Goal: Task Accomplishment & Management: Complete application form

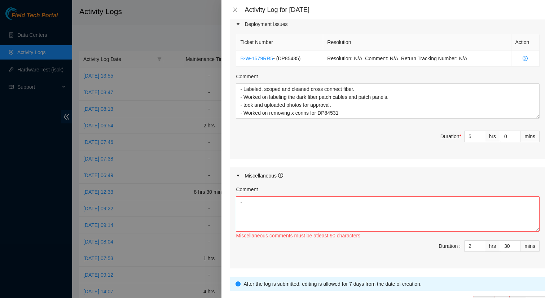
scroll to position [301, 0]
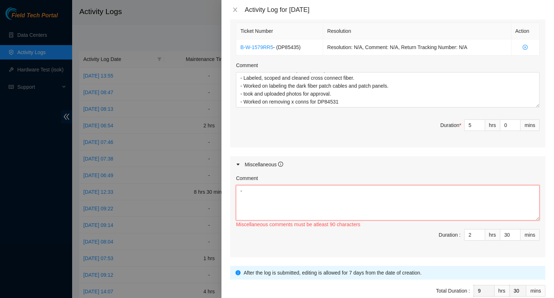
click at [337, 201] on textarea "-" at bounding box center [387, 202] width 303 height 35
click at [330, 197] on textarea "- Worked on updating the maintenance tracker. - Worked on updating the DP track…" at bounding box center [387, 202] width 303 height 35
click at [299, 191] on textarea "- Worked on updating the maintenance tracker. - Worked on updating the DP track…" at bounding box center [387, 202] width 303 height 35
drag, startPoint x: 299, startPoint y: 199, endPoint x: 306, endPoint y: 204, distance: 7.8
click at [299, 199] on textarea "- Worked on updating the Atlanta maintenance tracker. - Worked on updating the …" at bounding box center [387, 202] width 303 height 35
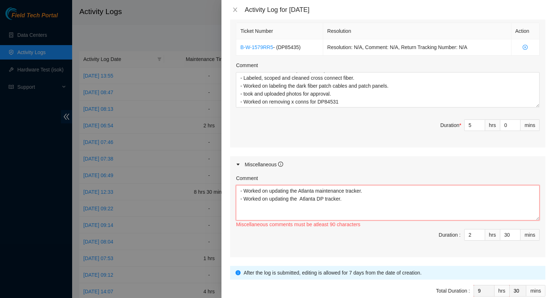
click at [345, 199] on textarea "- Worked on updating the Atlanta maintenance tracker. - Worked on updating the …" at bounding box center [387, 202] width 303 height 35
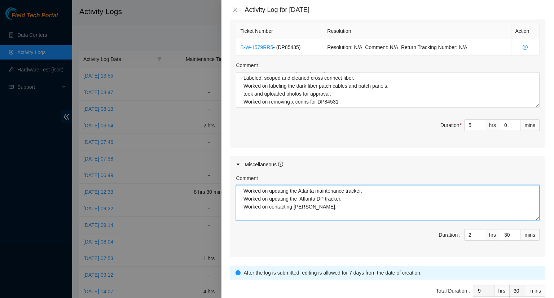
scroll to position [337, 0]
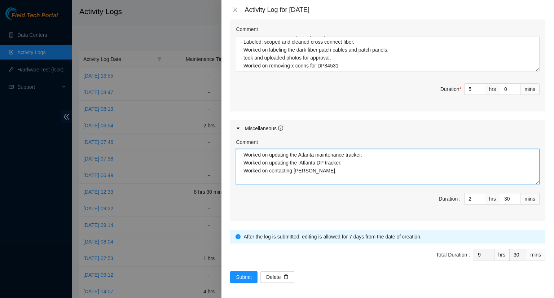
drag, startPoint x: 334, startPoint y: 168, endPoint x: 232, endPoint y: 152, distance: 102.9
click at [232, 152] on div "Comment - Worked on updating the Atlanta maintenance tracker. - Worked on updat…" at bounding box center [387, 179] width 315 height 84
type textarea "- Worked on updating the Atlanta maintenance tracker. - Worked on updating the …"
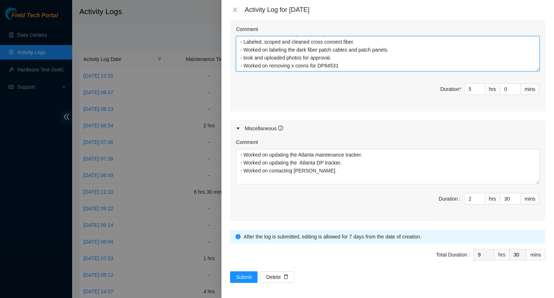
scroll to position [0, 0]
drag, startPoint x: 341, startPoint y: 63, endPoint x: 235, endPoint y: 36, distance: 109.3
click at [231, 35] on div "Ticket Number Resolution Action B-W-1579RR5 - ( DP85435 ) Resolution: N/A, Comm…" at bounding box center [387, 48] width 315 height 126
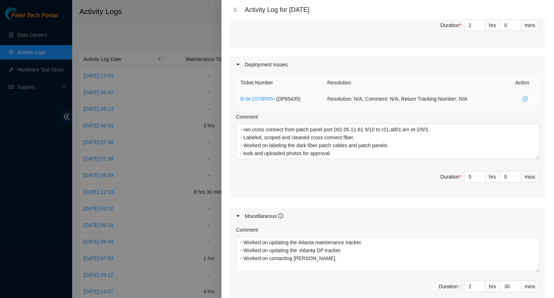
scroll to position [157, 0]
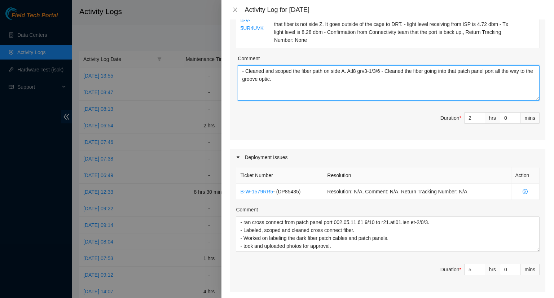
drag, startPoint x: 284, startPoint y: 79, endPoint x: 233, endPoint y: 68, distance: 52.3
click at [233, 68] on div "Ticket Number Resolution Action B-V-5UR4UVK Resolution: Clean/Replaced optic, C…" at bounding box center [387, 57] width 315 height 166
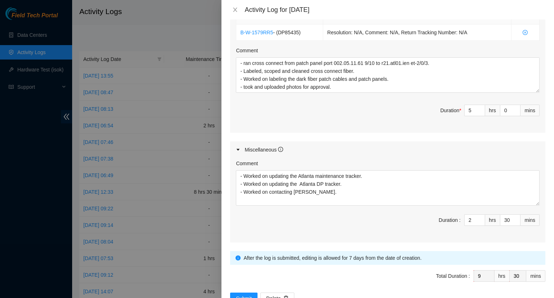
scroll to position [337, 0]
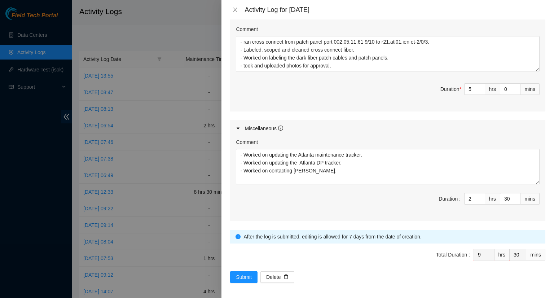
click at [347, 97] on span "Duration * 5 hrs 0 mins" at bounding box center [387, 93] width 303 height 20
click at [245, 276] on span "Submit" at bounding box center [244, 277] width 16 height 8
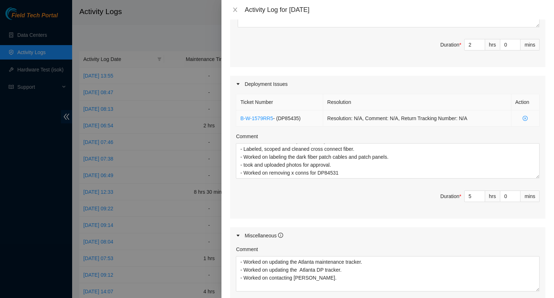
scroll to position [121, 0]
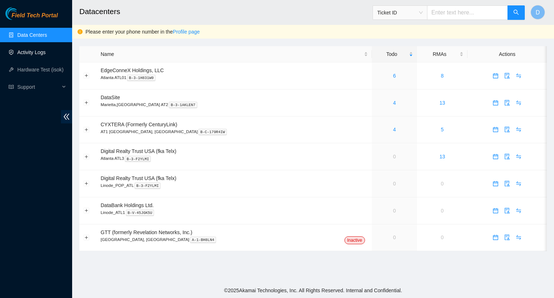
click at [37, 52] on link "Activity Logs" at bounding box center [31, 52] width 28 height 6
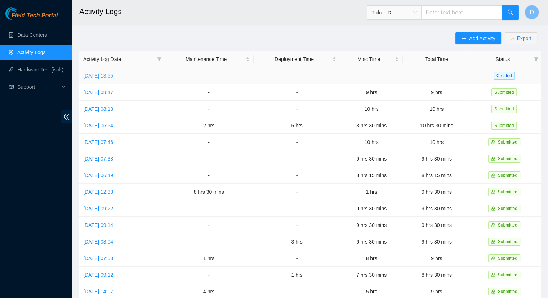
click at [109, 74] on link "[DATE] 13:55" at bounding box center [98, 76] width 30 height 6
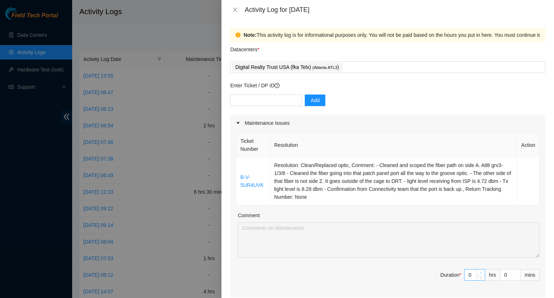
type input "1"
click at [479, 271] on icon "up" at bounding box center [480, 272] width 3 height 3
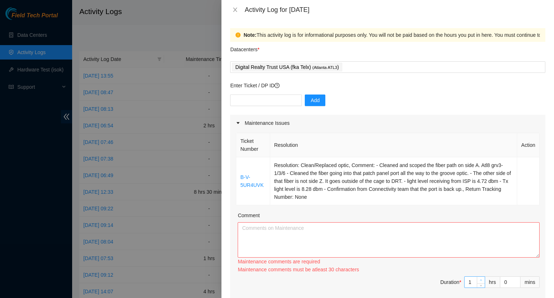
click at [476, 271] on div "Maintenance comments must be atleast 30 characters" at bounding box center [388, 269] width 302 height 8
type input "2"
click at [479, 278] on span "up" at bounding box center [481, 280] width 4 height 4
click at [250, 233] on textarea "Comment" at bounding box center [388, 239] width 302 height 35
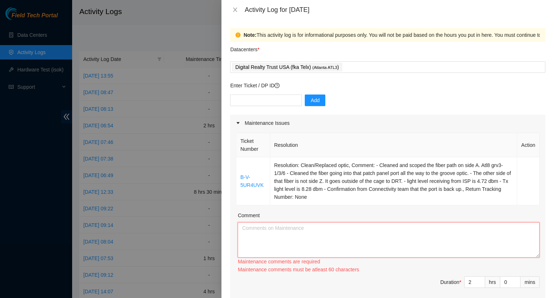
paste textarea "- Cleaned and scoped the fiber path on side A. Atl8 grv3-1/3/6 - Cleaned the fi…"
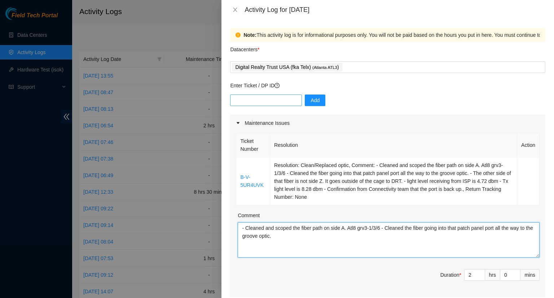
type textarea "- Cleaned and scoped the fiber path on side A. Atl8 grv3-1/3/6 - Cleaned the fi…"
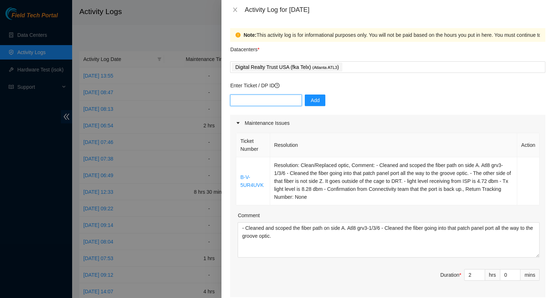
click at [265, 99] on input "text" at bounding box center [266, 100] width 72 height 12
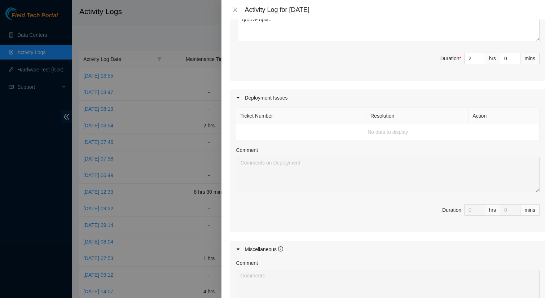
scroll to position [36, 0]
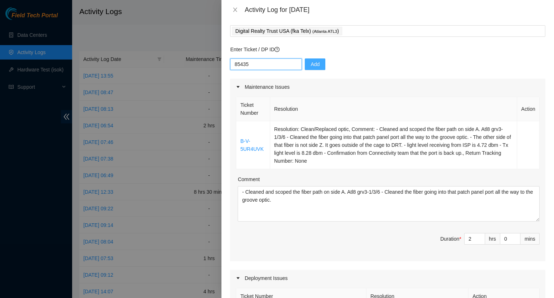
type input "85435"
click at [310, 66] on span "Add" at bounding box center [314, 64] width 9 height 8
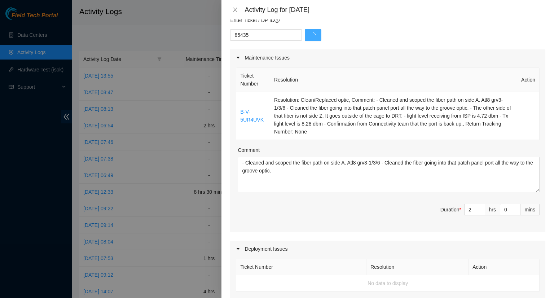
scroll to position [144, 0]
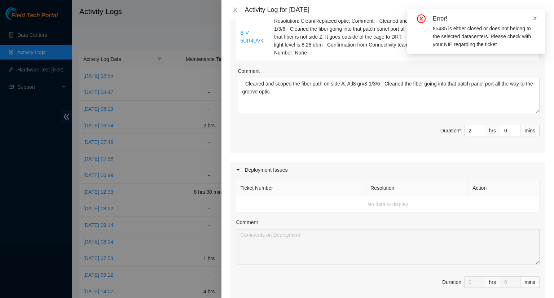
click at [532, 19] on icon "close" at bounding box center [534, 18] width 5 height 5
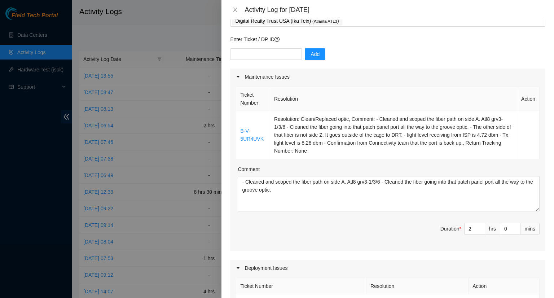
scroll to position [0, 0]
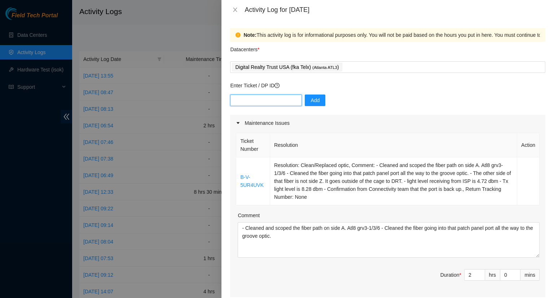
click at [255, 98] on input "text" at bounding box center [266, 100] width 72 height 12
type input "DP85435"
click at [310, 105] on button "Add" at bounding box center [315, 100] width 21 height 12
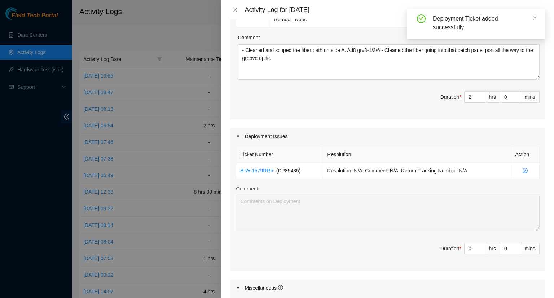
scroll to position [216, 0]
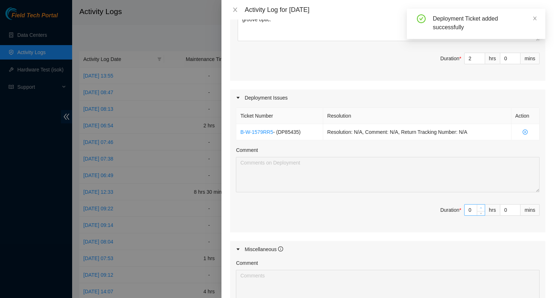
type input "1"
type input "3"
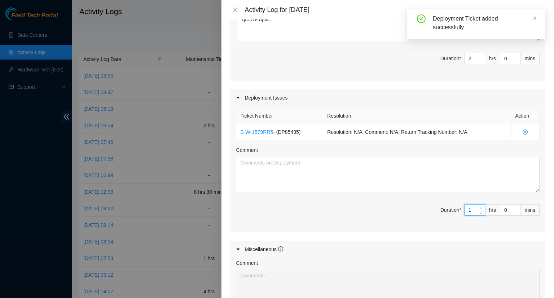
click at [479, 206] on icon "up" at bounding box center [480, 207] width 3 height 3
type input "2"
type input "4"
click at [479, 206] on icon "up" at bounding box center [480, 207] width 3 height 3
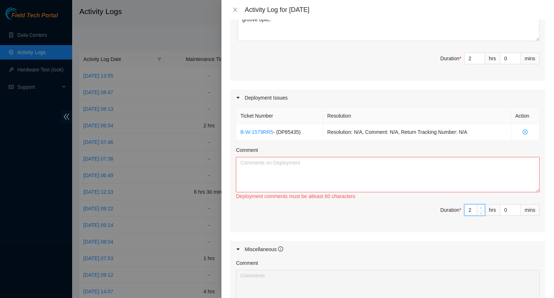
type input "3"
type input "5"
click at [479, 206] on icon "up" at bounding box center [480, 207] width 3 height 3
type input "4"
type input "6"
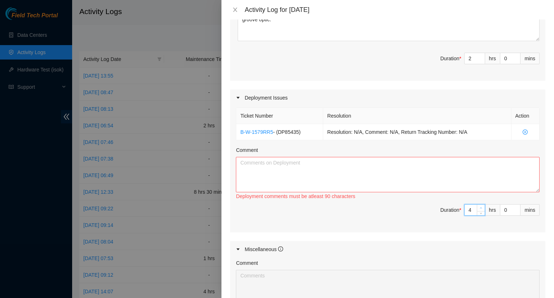
click at [479, 206] on icon "up" at bounding box center [480, 207] width 3 height 3
type input "5"
type input "7"
click at [480, 207] on icon "up" at bounding box center [481, 207] width 2 height 1
click at [512, 209] on span "Decrease Value" at bounding box center [516, 212] width 8 height 6
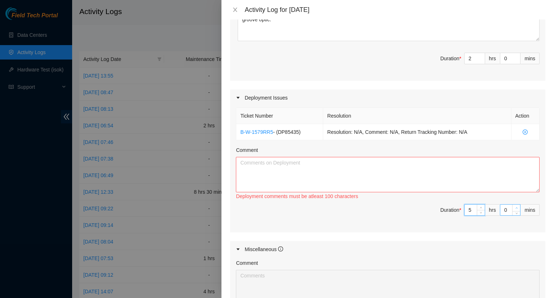
type input "1"
click at [515, 206] on icon "up" at bounding box center [516, 207] width 3 height 3
type input "2"
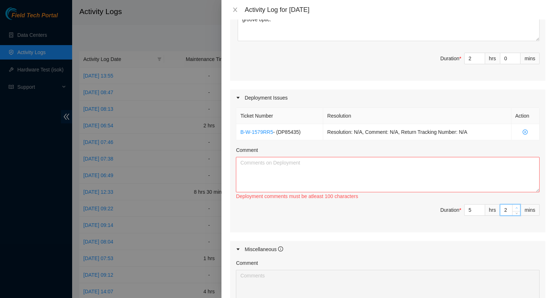
click at [515, 206] on icon "up" at bounding box center [516, 207] width 3 height 3
type input "3"
click at [515, 206] on icon "up" at bounding box center [516, 207] width 3 height 3
type input "4"
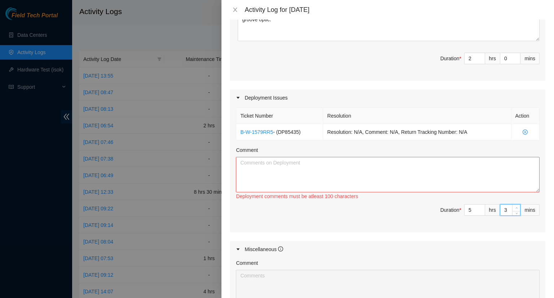
type input "4"
click at [515, 206] on icon "up" at bounding box center [516, 207] width 3 height 3
type input "5"
click at [515, 206] on icon "up" at bounding box center [516, 207] width 3 height 3
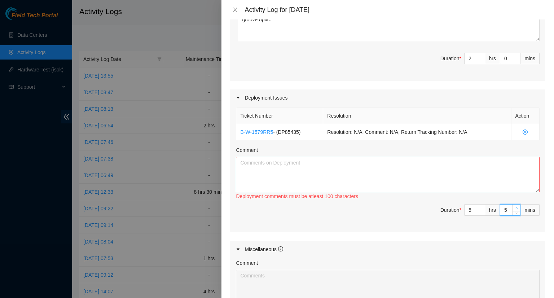
type input "6"
click at [515, 206] on icon "up" at bounding box center [516, 207] width 3 height 3
type input "7"
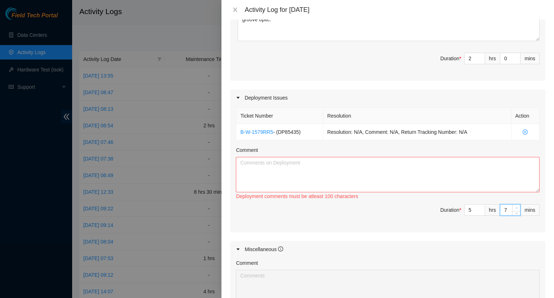
click at [515, 206] on icon "up" at bounding box center [516, 207] width 3 height 3
type input "8"
click at [515, 206] on icon "up" at bounding box center [516, 207] width 3 height 3
type input "9"
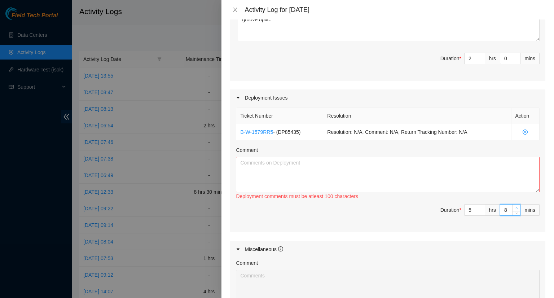
type input "9"
click at [515, 206] on icon "up" at bounding box center [516, 207] width 3 height 3
type input "10"
click at [515, 206] on icon "up" at bounding box center [516, 207] width 3 height 3
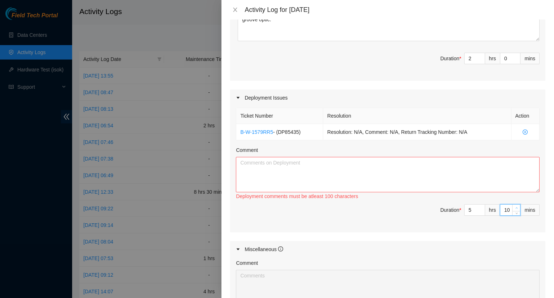
type input "11"
click at [515, 206] on icon "up" at bounding box center [516, 207] width 3 height 3
type input "10"
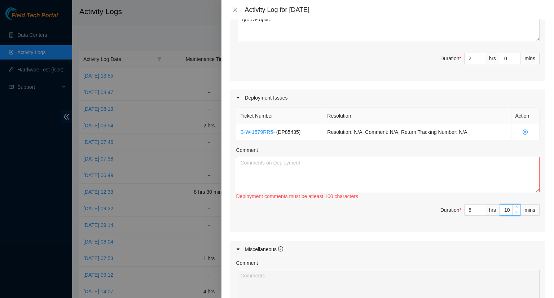
type input "9"
click at [515, 211] on icon "down" at bounding box center [516, 212] width 3 height 3
type input "8"
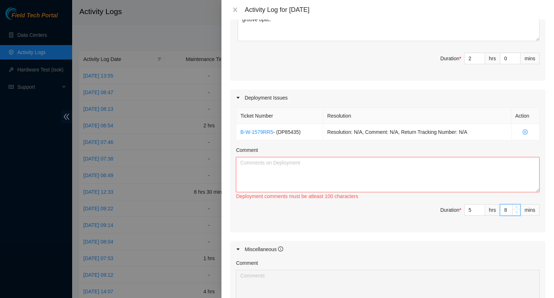
click at [515, 211] on icon "down" at bounding box center [516, 211] width 2 height 1
type input "7"
click at [515, 211] on icon "down" at bounding box center [516, 211] width 2 height 1
type input "6"
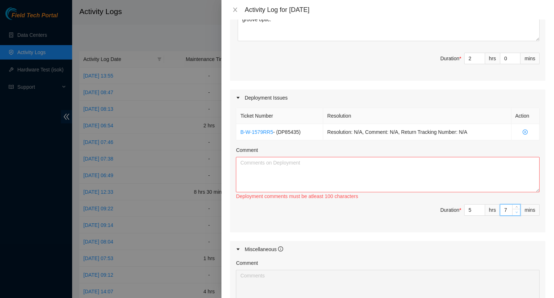
type input "6"
click at [515, 211] on icon "down" at bounding box center [516, 211] width 2 height 1
type input "5"
click at [515, 211] on icon "down" at bounding box center [516, 211] width 2 height 1
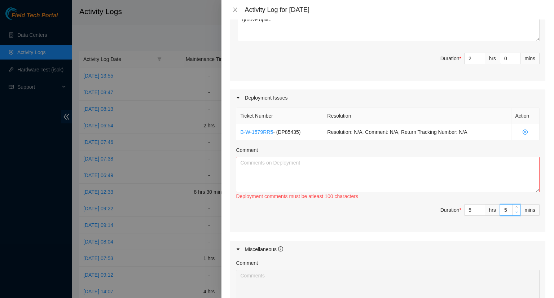
type input "4"
click at [515, 211] on icon "down" at bounding box center [516, 211] width 2 height 1
type input "3"
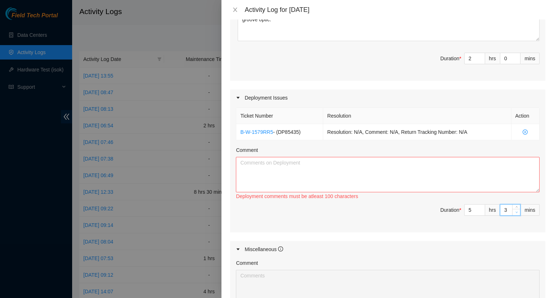
click at [515, 211] on icon "down" at bounding box center [516, 211] width 2 height 1
type input "2"
click at [515, 211] on icon "down" at bounding box center [516, 211] width 2 height 1
type input "1"
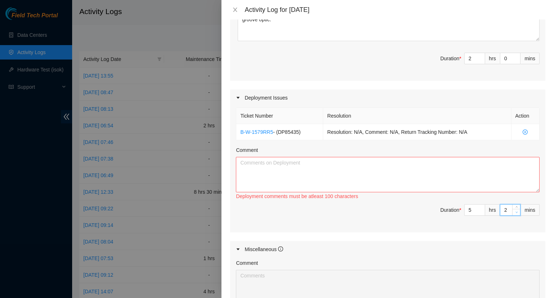
type input "1"
click at [515, 211] on icon "down" at bounding box center [516, 211] width 2 height 1
type input "0"
click at [515, 211] on icon "down" at bounding box center [516, 212] width 3 height 3
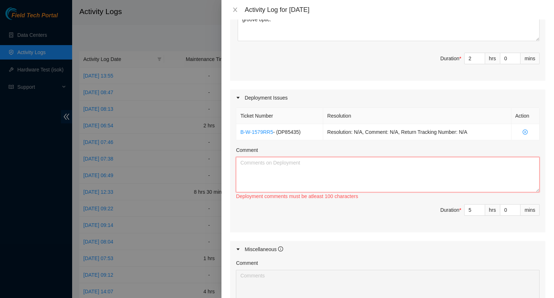
click at [256, 169] on textarea "Comment" at bounding box center [387, 174] width 303 height 35
paste textarea "- ran cross connect from patch panel port 002.05.11.61 9/10 to r21.atl01.ien et…"
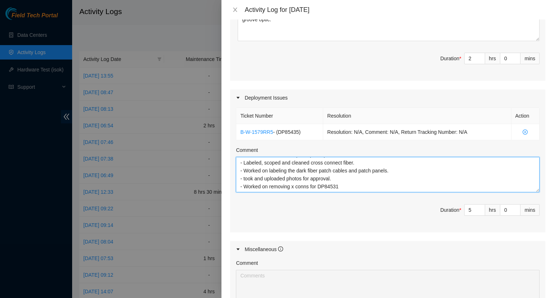
scroll to position [0, 0]
drag, startPoint x: 239, startPoint y: 169, endPoint x: 255, endPoint y: 176, distance: 17.4
click at [239, 169] on textarea "- ran cross connect from patch panel port 002.05.11.61 9/10 to r21.atl01.ien et…" at bounding box center [387, 174] width 303 height 35
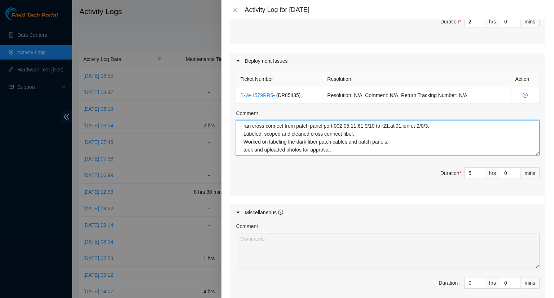
scroll to position [288, 0]
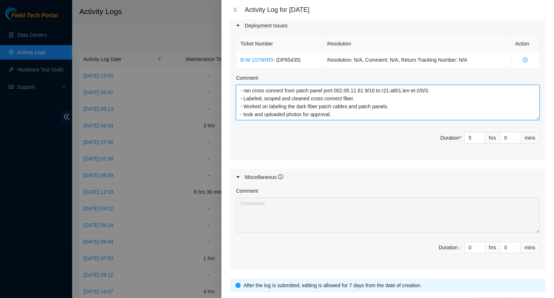
type textarea "- ran cross connect from patch panel port 002.05.11.61 9/10 to r21.atl01.ien et…"
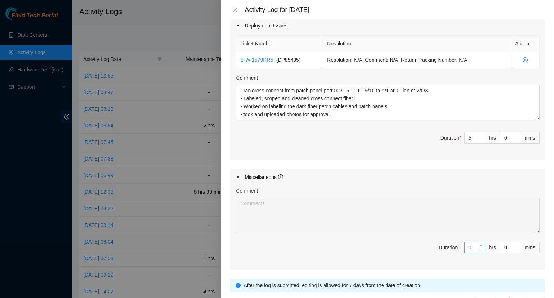
type input "1"
type input "8"
click at [478, 243] on span "Increase Value" at bounding box center [480, 245] width 8 height 6
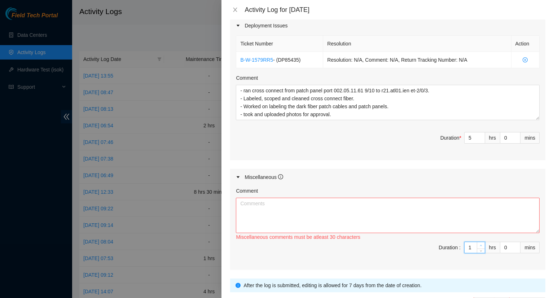
type input "2"
type input "9"
click at [478, 243] on span "Increase Value" at bounding box center [480, 245] width 8 height 6
type input "3"
type input "10"
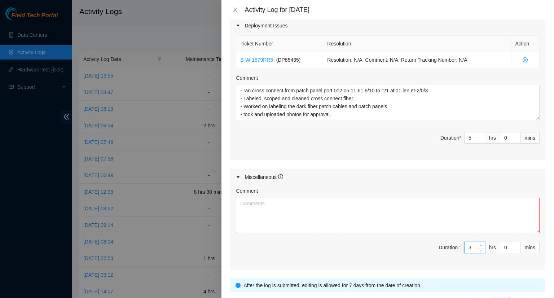
click at [478, 243] on span "Increase Value" at bounding box center [480, 245] width 8 height 6
type input "2"
type input "9"
click at [479, 250] on span "down" at bounding box center [481, 249] width 4 height 4
drag, startPoint x: 502, startPoint y: 245, endPoint x: 487, endPoint y: 248, distance: 15.6
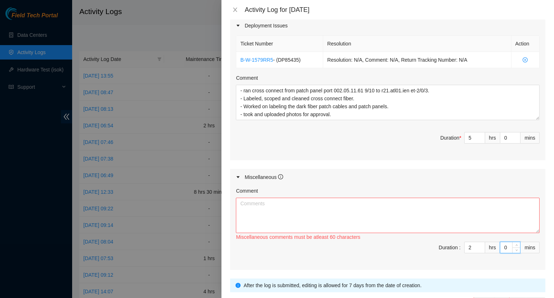
click at [487, 248] on span "Duration : 2 hrs 0 mins" at bounding box center [387, 251] width 303 height 20
type input "3"
type input "30"
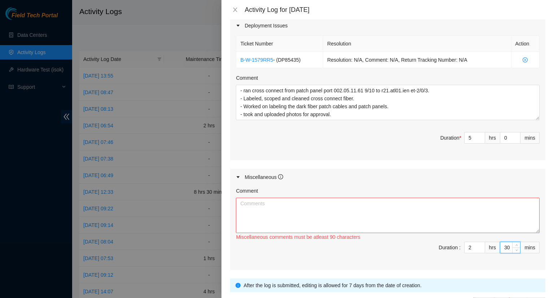
type input "30"
click at [377, 212] on textarea "Comment" at bounding box center [387, 214] width 303 height 35
click at [261, 206] on textarea "Comment" at bounding box center [387, 214] width 303 height 35
paste textarea "- Worked on updating the Atlanta maintenance tracker. - Worked on updating the …"
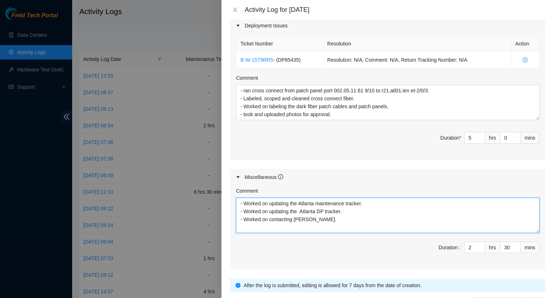
click at [396, 218] on textarea "- Worked on updating the Atlanta maintenance tracker. - Worked on updating the …" at bounding box center [387, 214] width 303 height 35
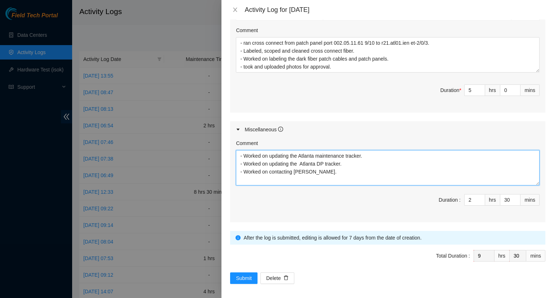
scroll to position [337, 0]
type textarea "- Worked on updating the Atlanta maintenance tracker. - Worked on updating the …"
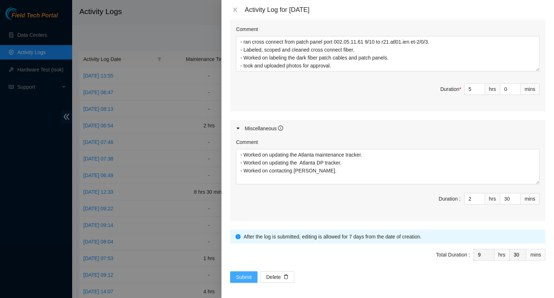
click at [248, 273] on span "Submit" at bounding box center [244, 277] width 16 height 8
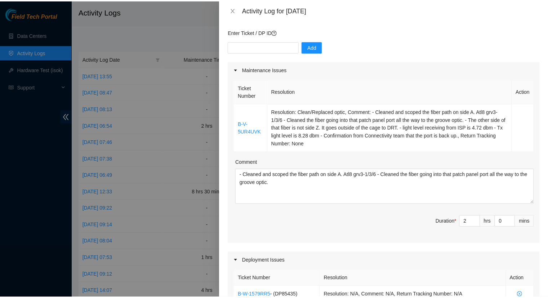
scroll to position [0, 0]
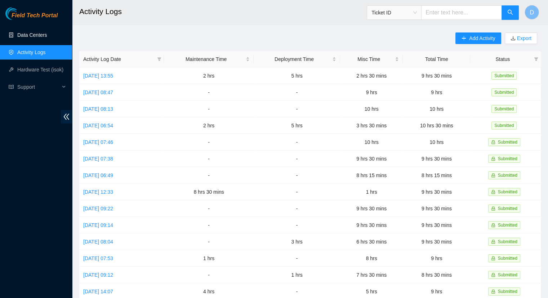
click at [26, 36] on link "Data Centers" at bounding box center [32, 35] width 30 height 6
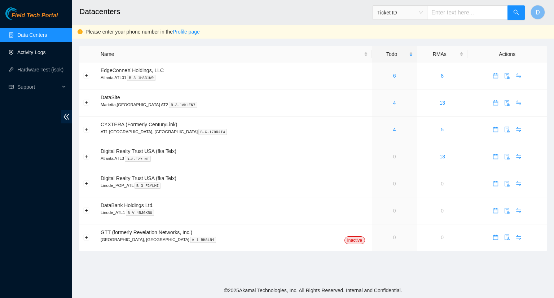
click at [35, 51] on link "Activity Logs" at bounding box center [31, 52] width 28 height 6
